Goal: Communication & Community: Connect with others

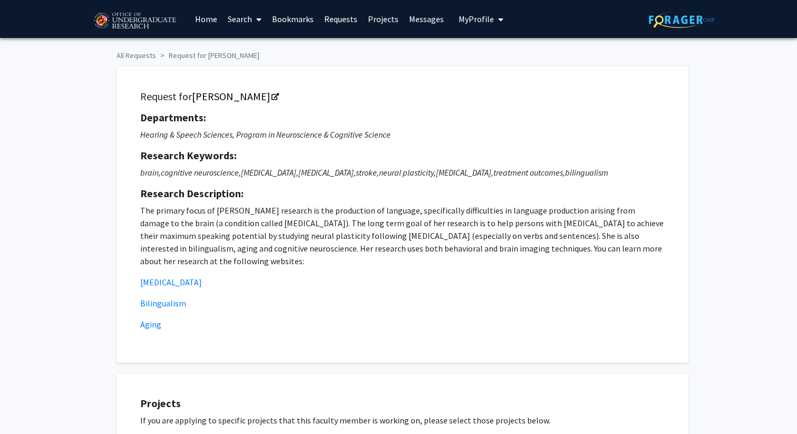
click at [475, 26] on button "My Profile" at bounding box center [481, 19] width 51 height 38
click at [332, 14] on link "Requests" at bounding box center [341, 19] width 44 height 37
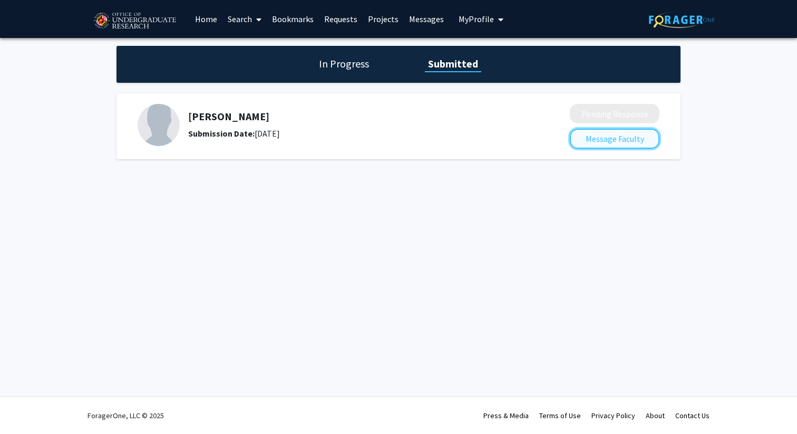
click at [591, 141] on button "Message Faculty" at bounding box center [615, 139] width 90 height 20
click at [351, 64] on h1 "In Progress" at bounding box center [344, 63] width 56 height 15
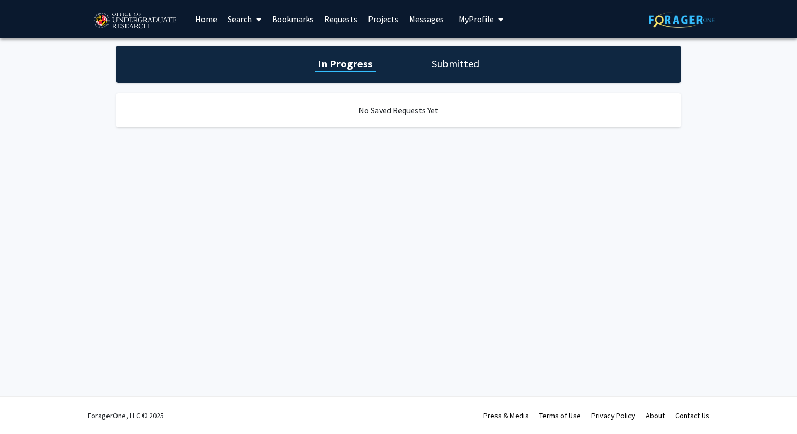
click at [450, 69] on h1 "Submitted" at bounding box center [456, 63] width 54 height 15
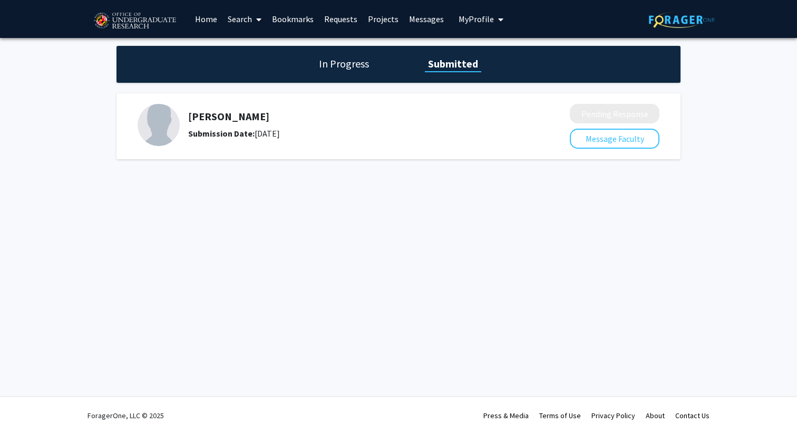
click at [344, 18] on link "Requests" at bounding box center [341, 19] width 44 height 37
click at [382, 16] on link "Projects" at bounding box center [383, 19] width 41 height 37
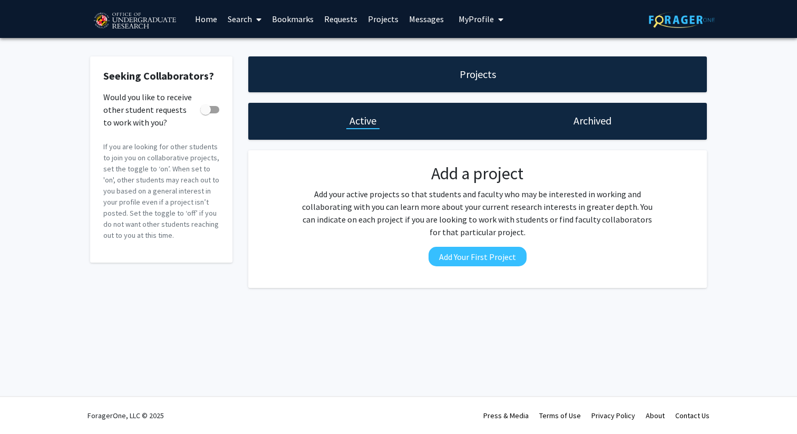
click at [425, 19] on link "Messages" at bounding box center [426, 19] width 45 height 37
